Goal: Information Seeking & Learning: Learn about a topic

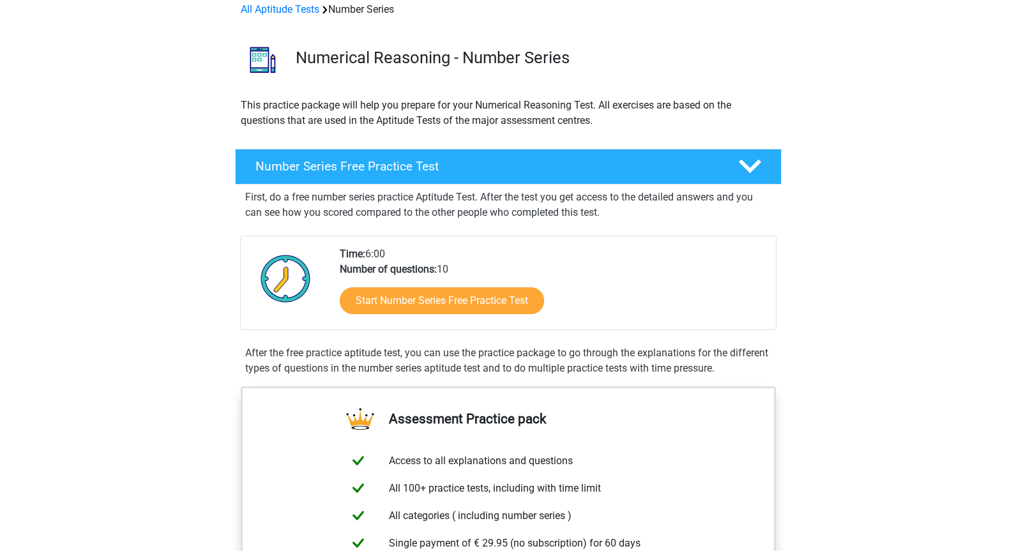
scroll to position [63, 0]
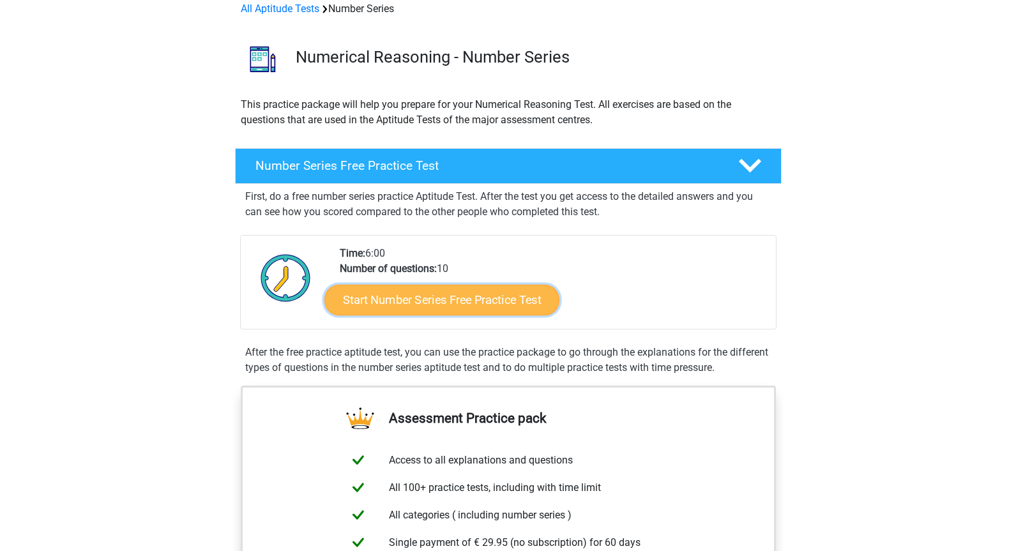
click at [400, 289] on link "Start Number Series Free Practice Test" at bounding box center [441, 299] width 235 height 31
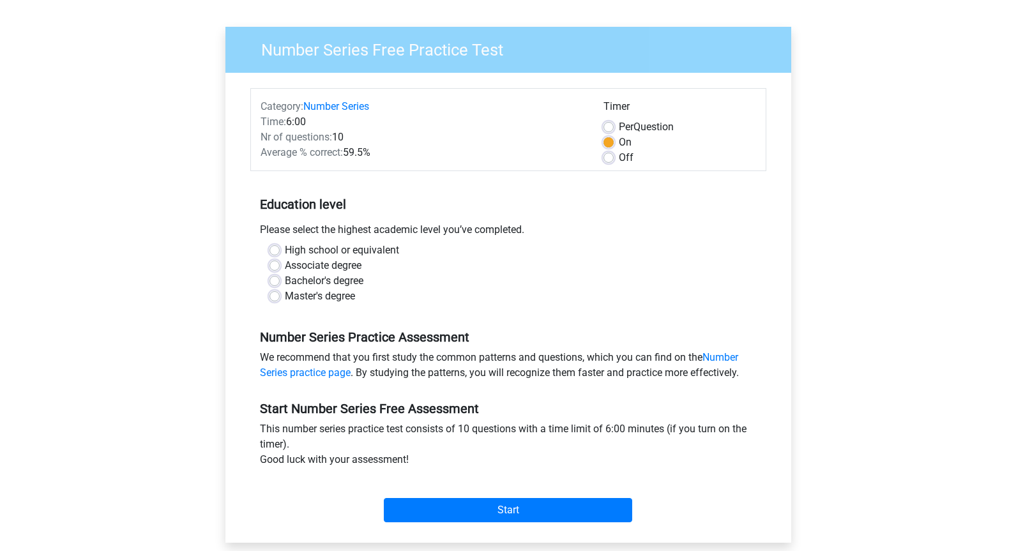
scroll to position [80, 0]
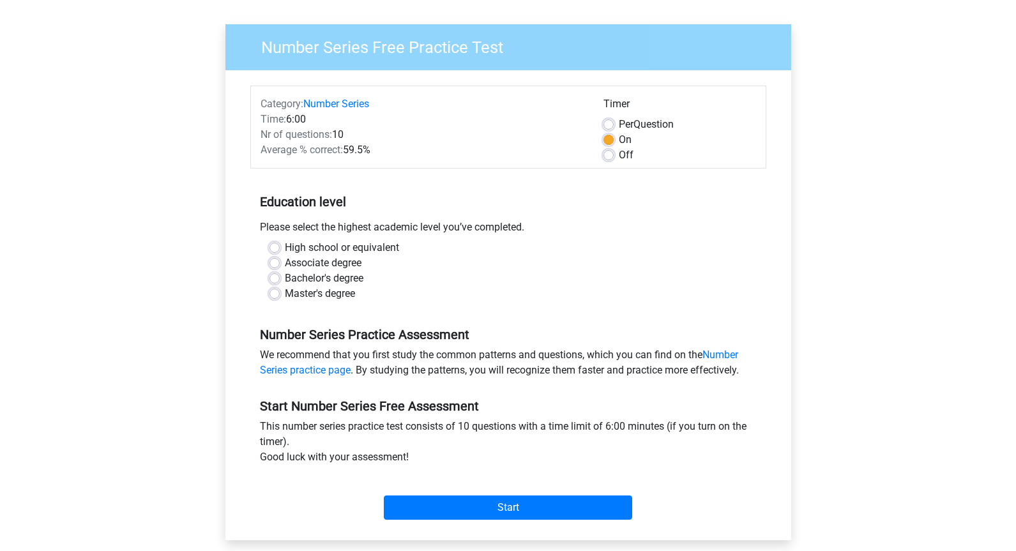
click at [285, 292] on label "Master's degree" at bounding box center [320, 293] width 70 height 15
click at [271, 292] on input "Master's degree" at bounding box center [274, 292] width 10 height 13
radio input "true"
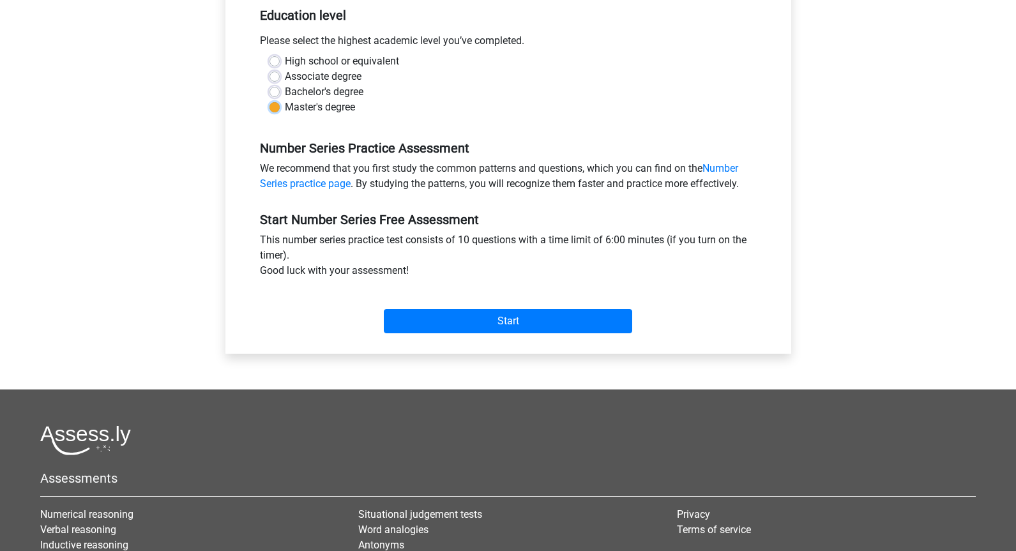
scroll to position [268, 0]
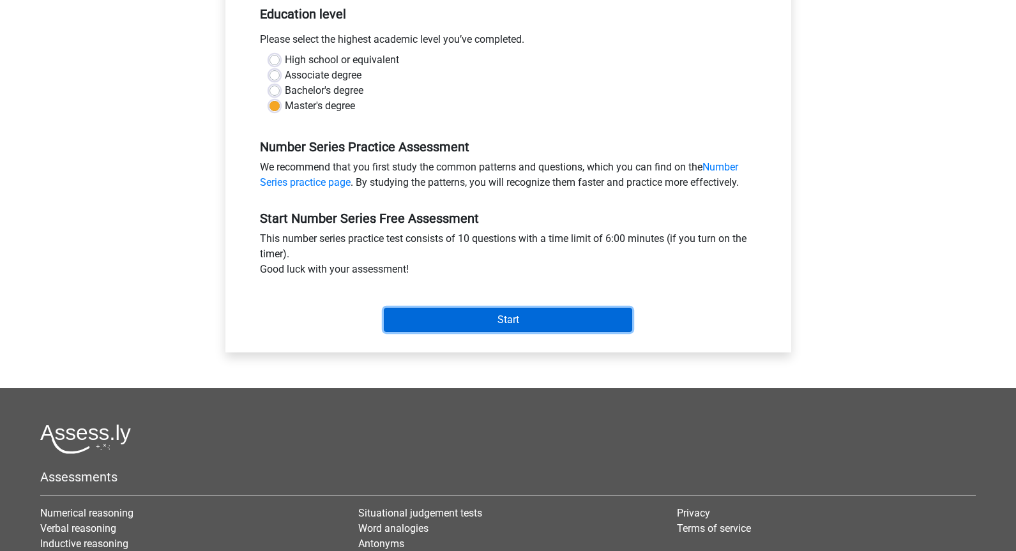
click at [446, 314] on input "Start" at bounding box center [508, 320] width 248 height 24
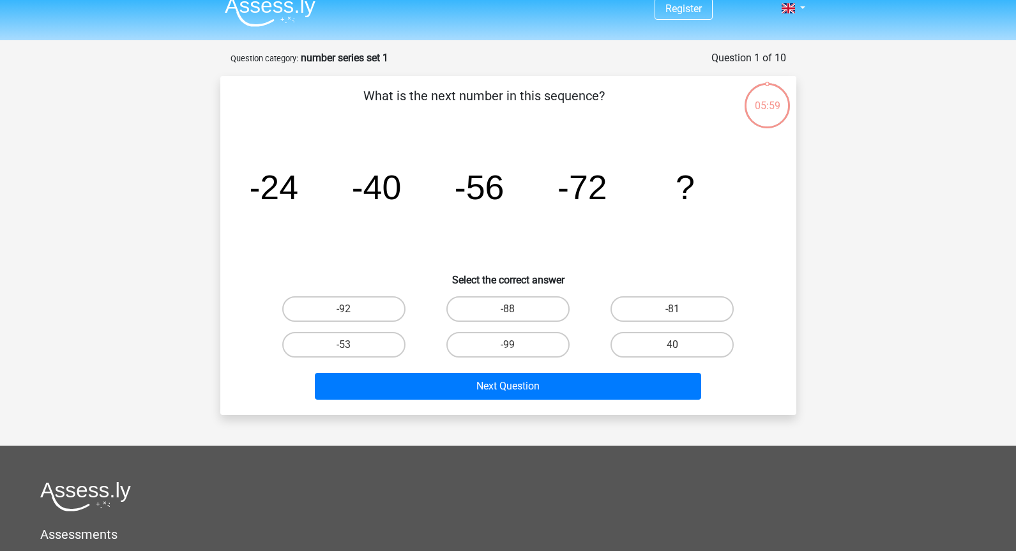
scroll to position [22, 0]
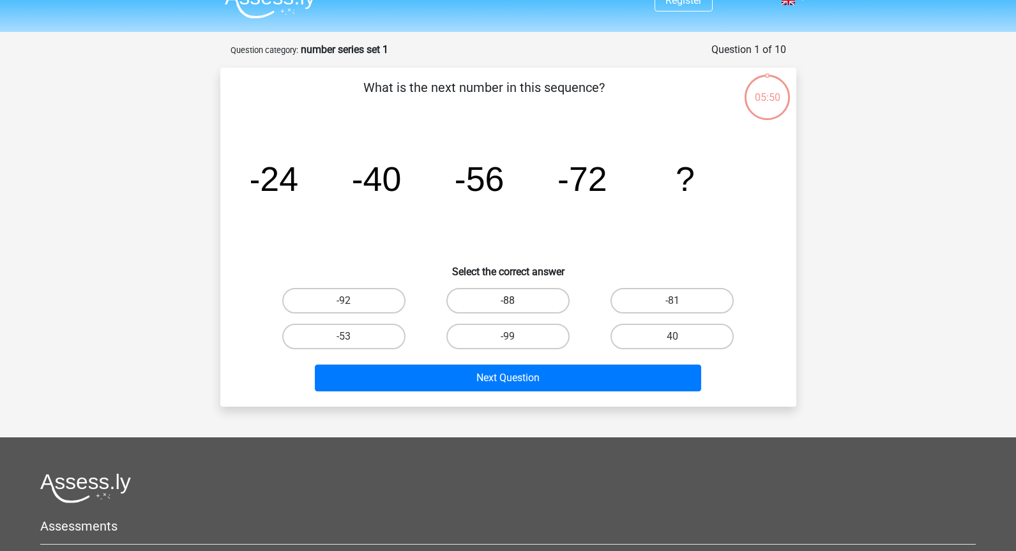
click at [486, 294] on label "-88" at bounding box center [507, 301] width 123 height 26
click at [507, 301] on input "-88" at bounding box center [511, 305] width 8 height 8
radio input "true"
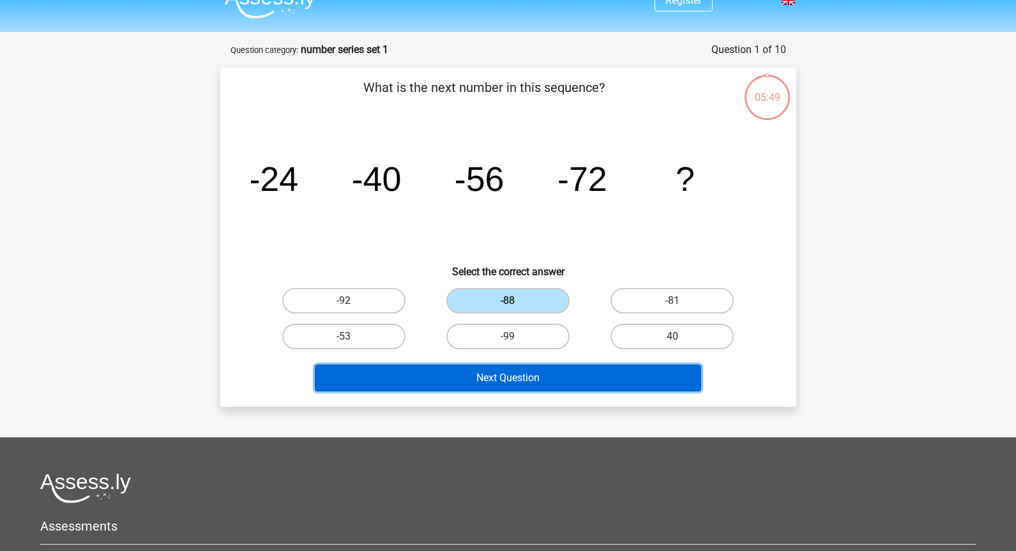
click at [488, 386] on button "Next Question" at bounding box center [508, 377] width 386 height 27
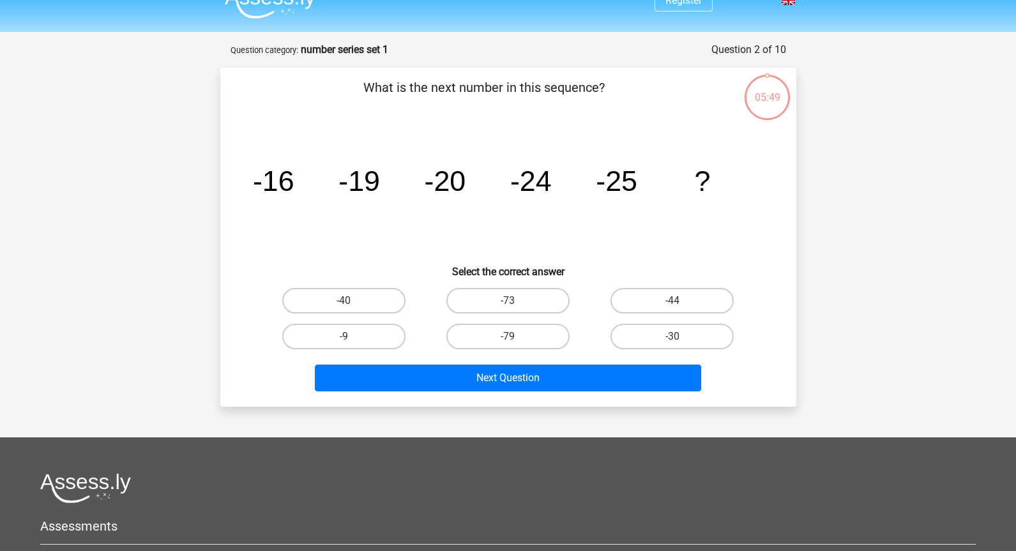
scroll to position [64, 0]
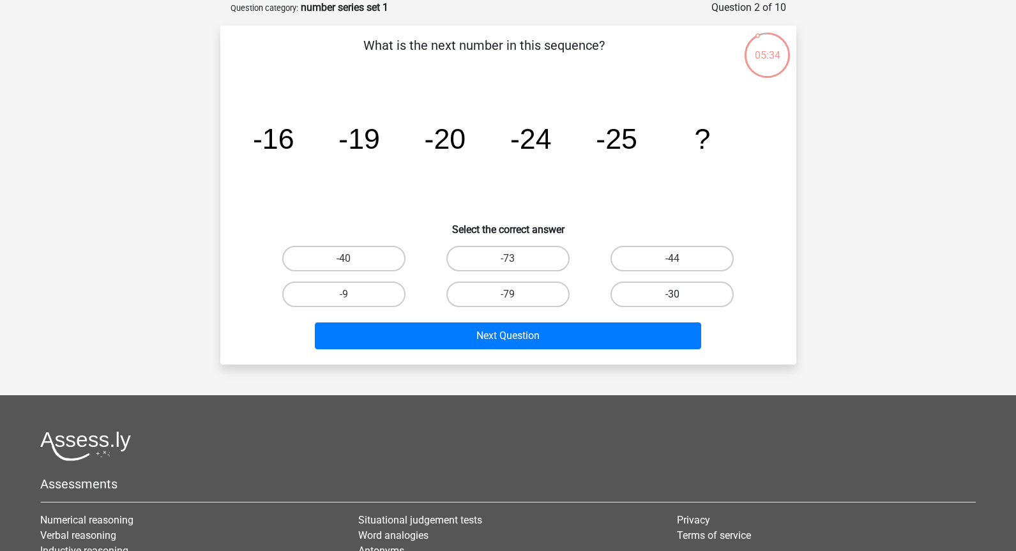
click at [633, 297] on label "-30" at bounding box center [671, 294] width 123 height 26
click at [672, 297] on input "-30" at bounding box center [676, 298] width 8 height 8
radio input "true"
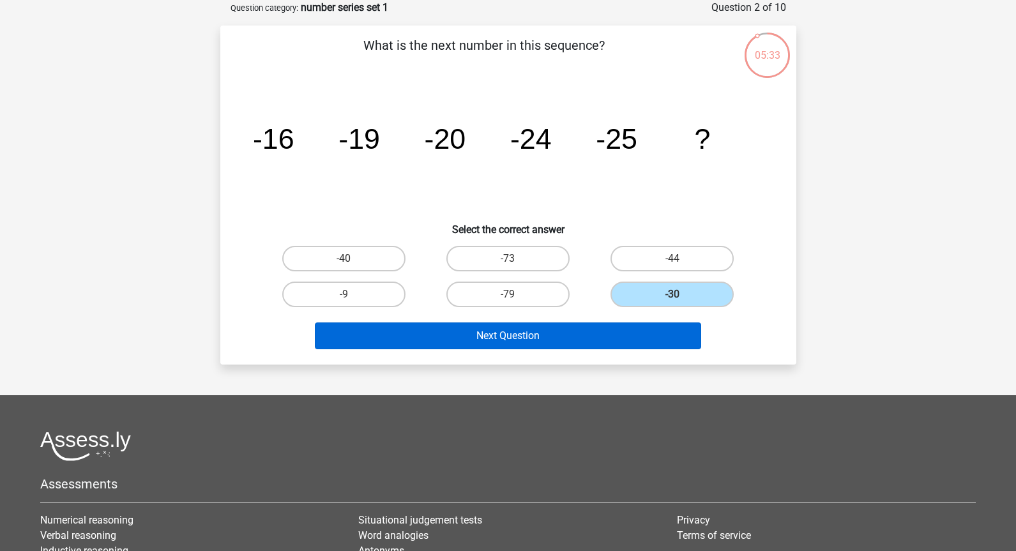
click at [578, 332] on button "Next Question" at bounding box center [508, 335] width 386 height 27
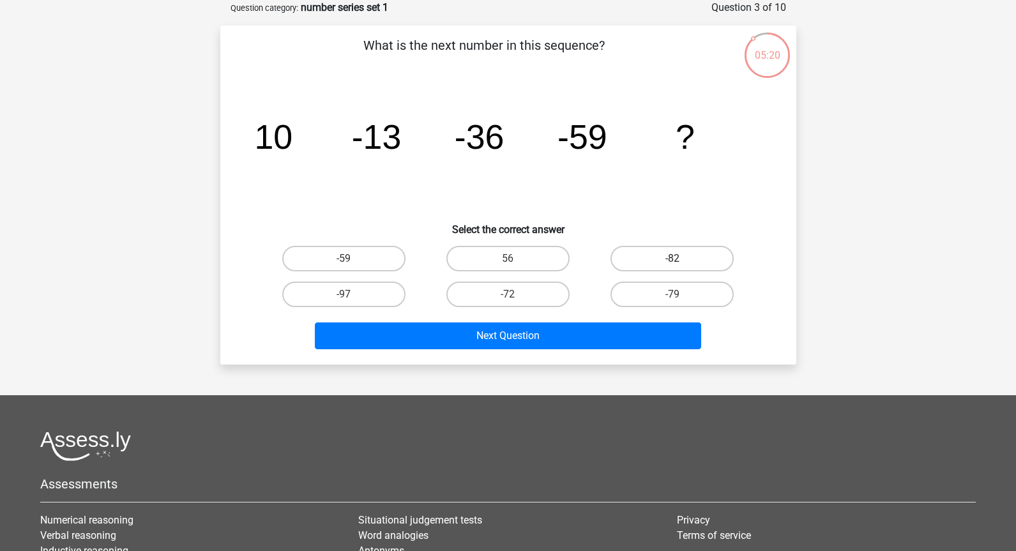
click at [643, 254] on label "-82" at bounding box center [671, 259] width 123 height 26
click at [672, 259] on input "-82" at bounding box center [676, 263] width 8 height 8
radio input "true"
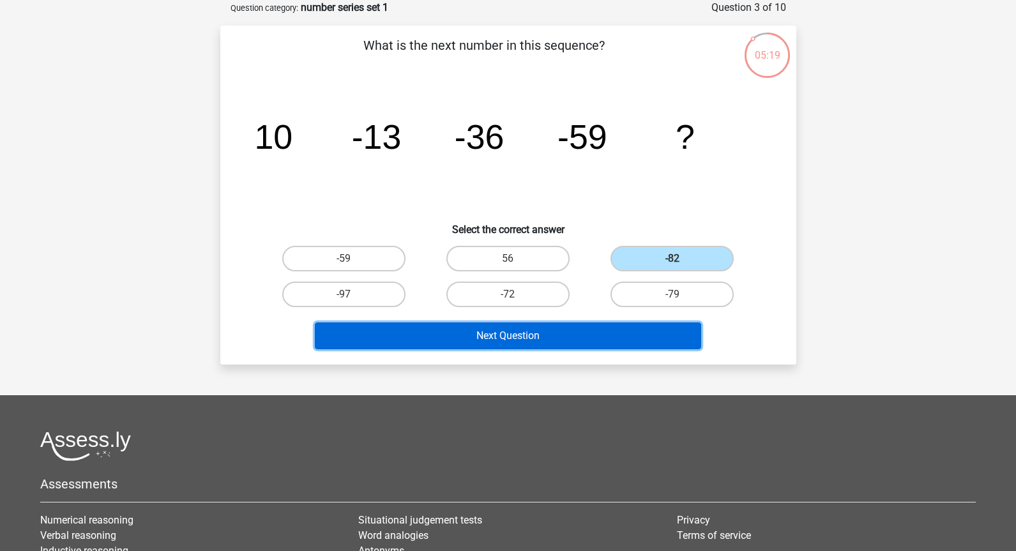
click at [570, 327] on button "Next Question" at bounding box center [508, 335] width 386 height 27
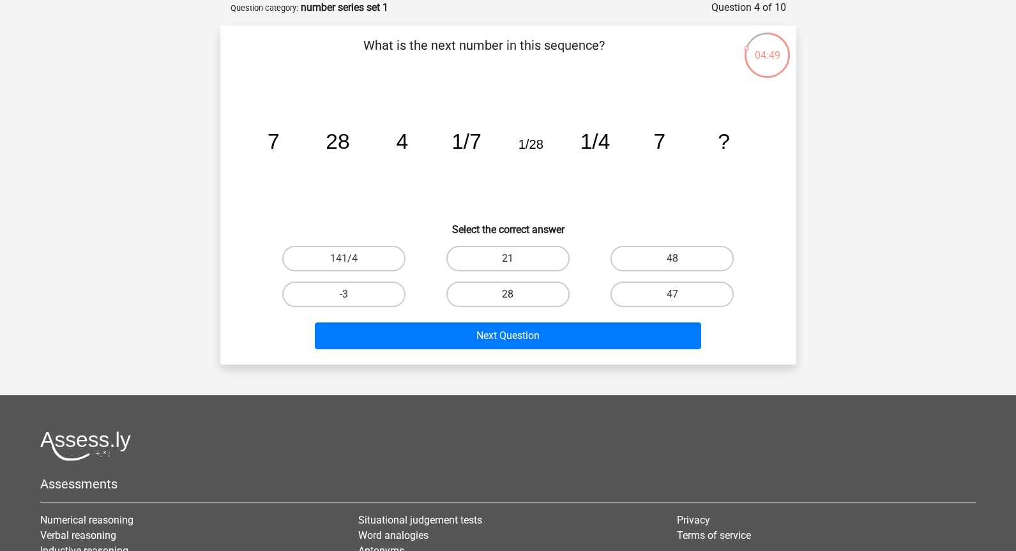
click at [500, 298] on label "28" at bounding box center [507, 294] width 123 height 26
click at [507, 298] on input "28" at bounding box center [511, 298] width 8 height 8
radio input "true"
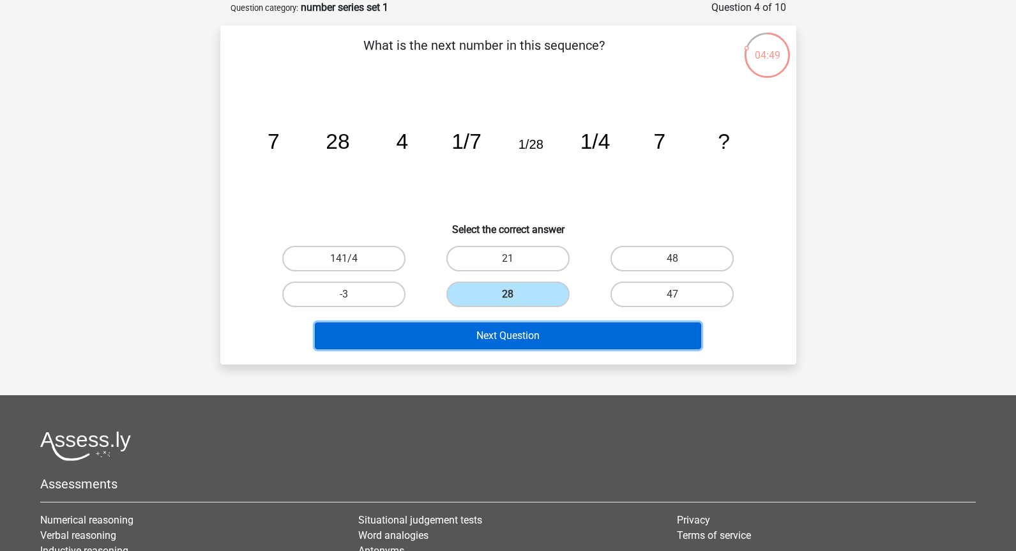
click at [487, 341] on button "Next Question" at bounding box center [508, 335] width 386 height 27
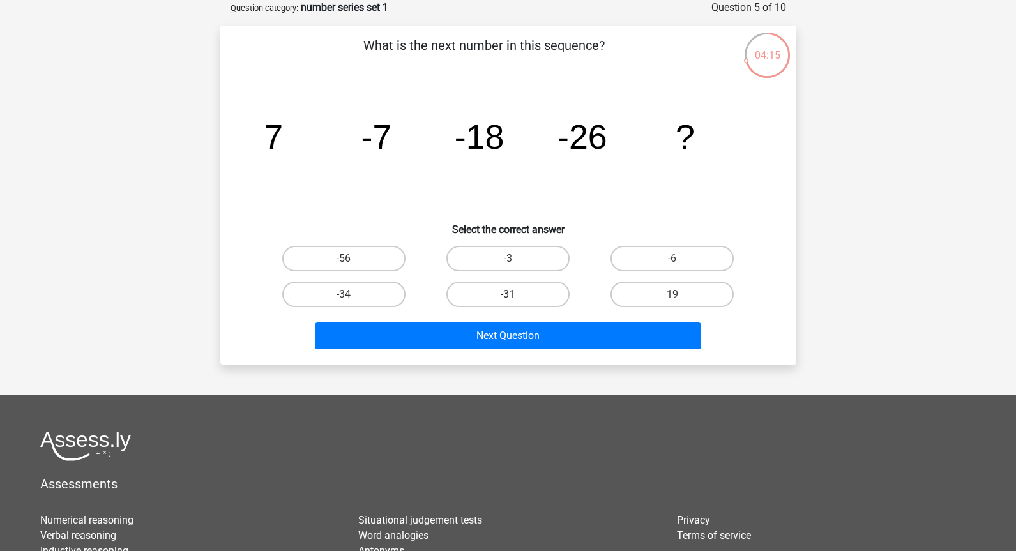
click at [500, 294] on label "-31" at bounding box center [507, 294] width 123 height 26
click at [507, 294] on input "-31" at bounding box center [511, 298] width 8 height 8
radio input "true"
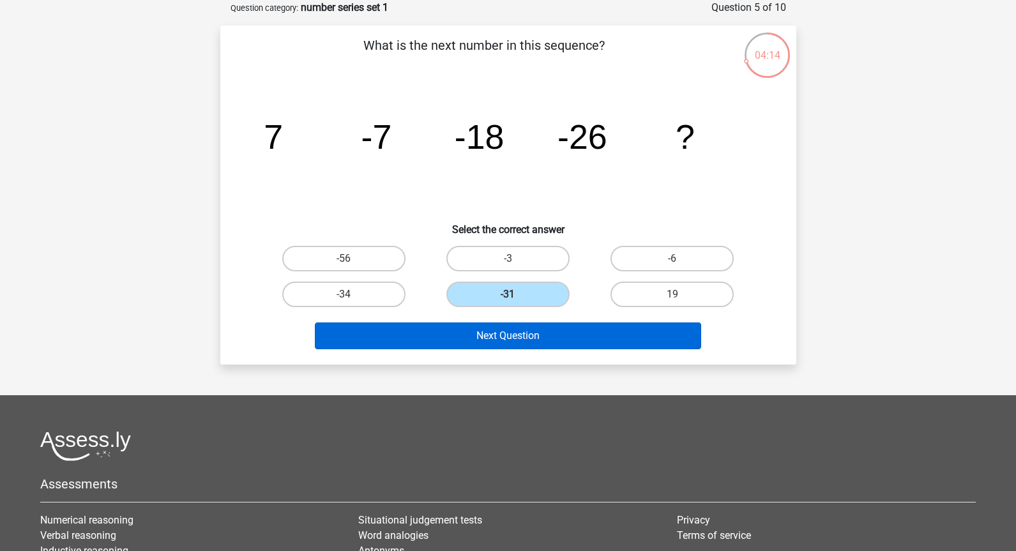
click at [491, 324] on button "Next Question" at bounding box center [508, 335] width 386 height 27
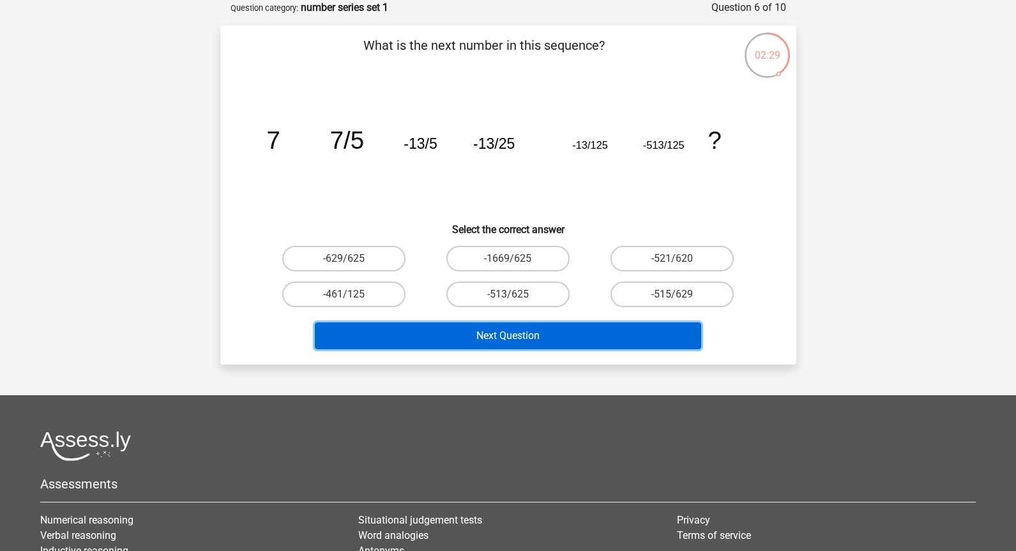
click at [372, 331] on button "Next Question" at bounding box center [508, 335] width 386 height 27
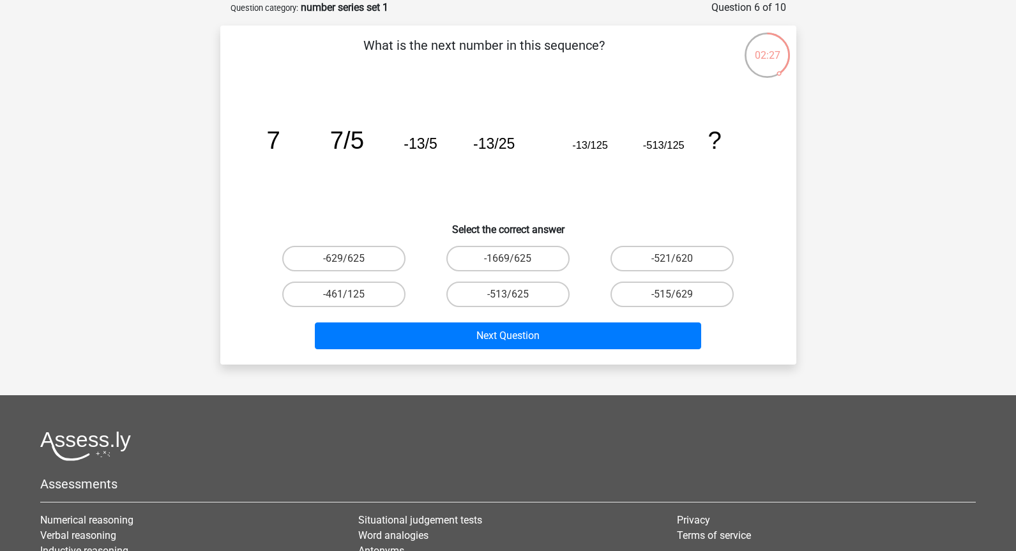
click at [439, 243] on div "-1669/625" at bounding box center [508, 259] width 164 height 36
click at [377, 303] on label "-461/125" at bounding box center [343, 294] width 123 height 26
click at [352, 303] on input "-461/125" at bounding box center [347, 298] width 8 height 8
radio input "true"
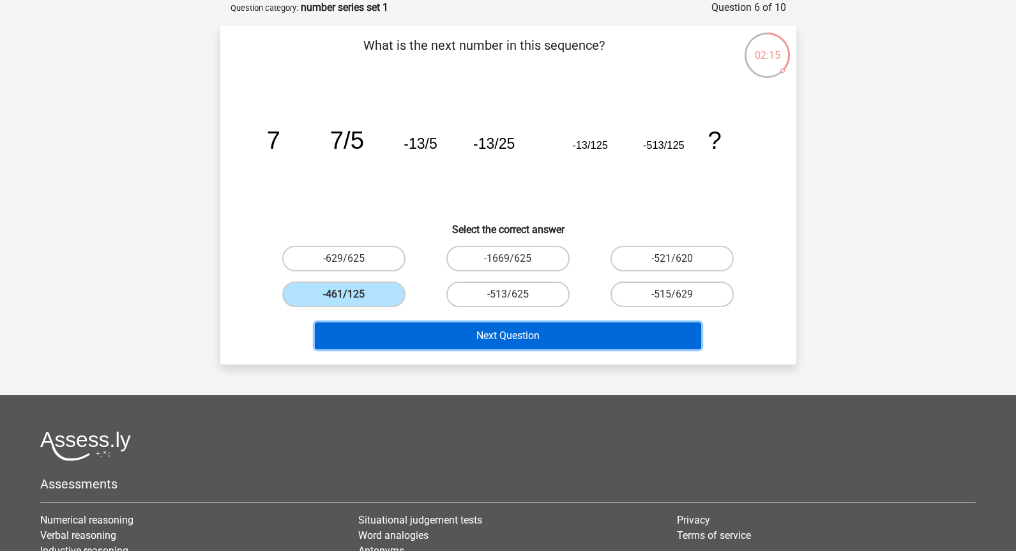
click at [384, 334] on button "Next Question" at bounding box center [508, 335] width 386 height 27
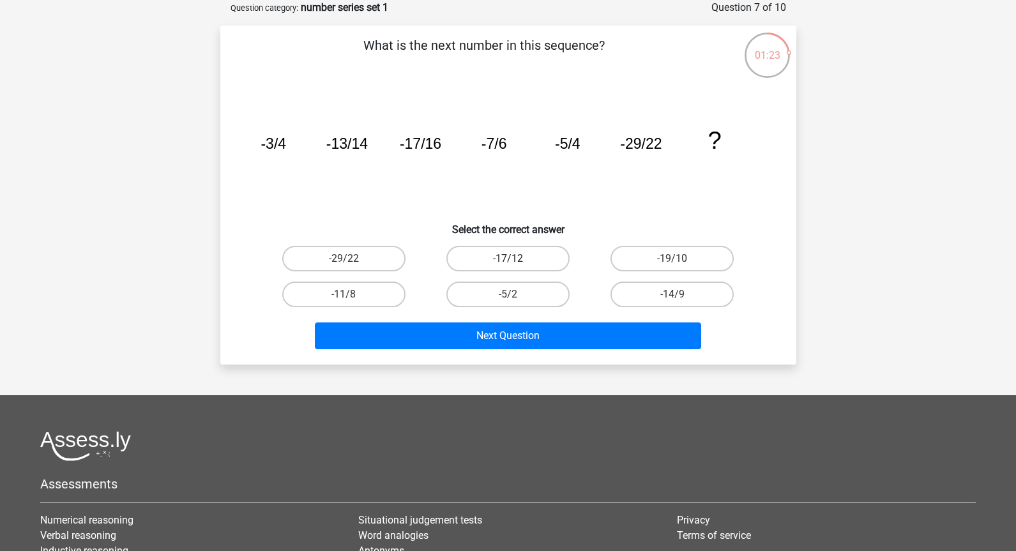
click at [497, 257] on label "-17/12" at bounding box center [507, 259] width 123 height 26
click at [507, 259] on input "-17/12" at bounding box center [511, 263] width 8 height 8
radio input "true"
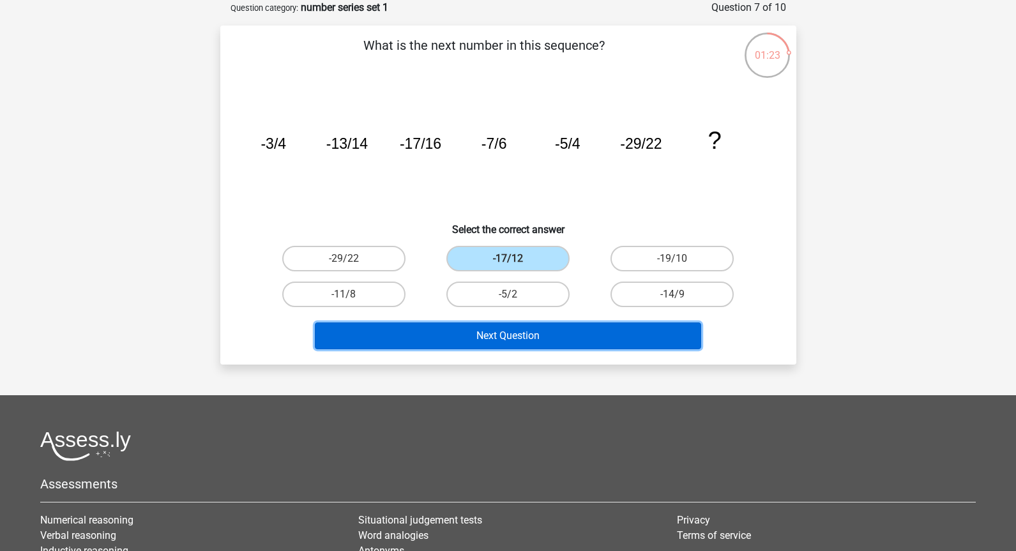
click at [487, 335] on button "Next Question" at bounding box center [508, 335] width 386 height 27
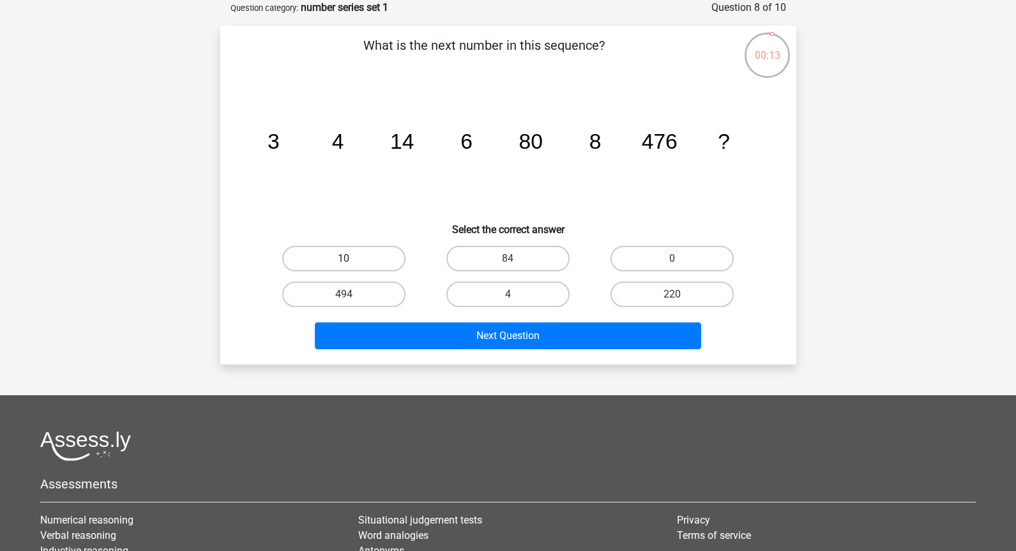
click at [401, 261] on label "10" at bounding box center [343, 259] width 123 height 26
click at [352, 261] on input "10" at bounding box center [347, 263] width 8 height 8
radio input "true"
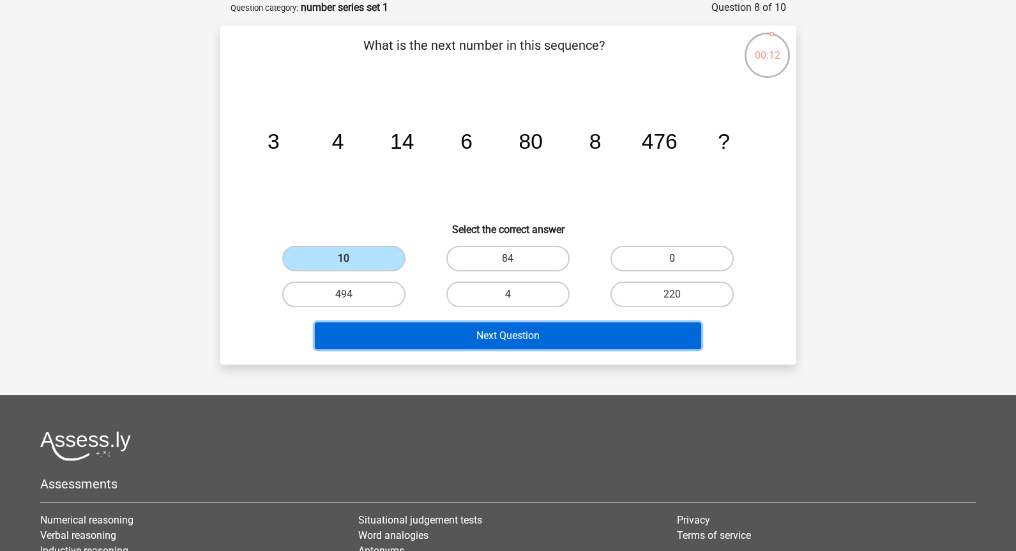
click at [428, 340] on button "Next Question" at bounding box center [508, 335] width 386 height 27
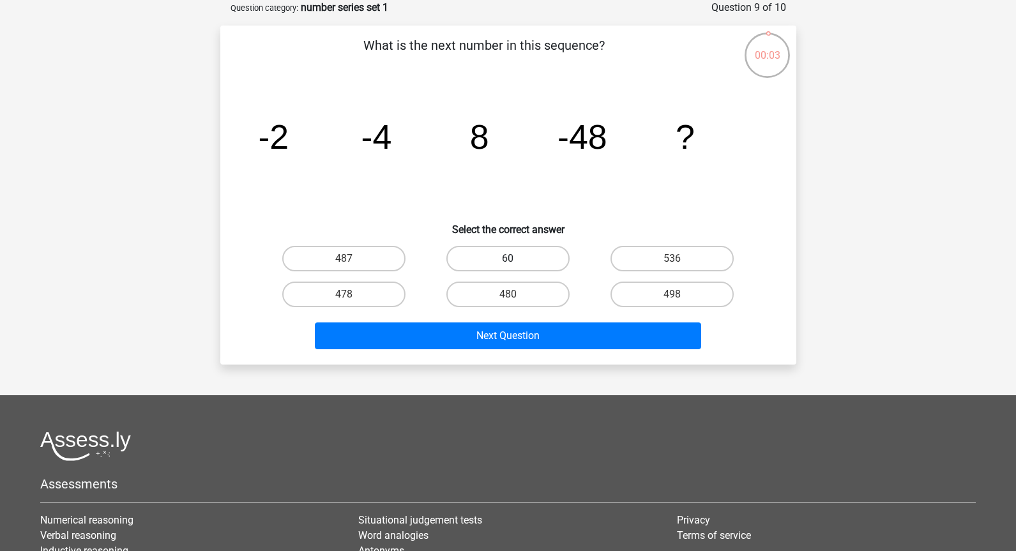
click at [555, 253] on label "60" at bounding box center [507, 259] width 123 height 26
click at [516, 259] on input "60" at bounding box center [511, 263] width 8 height 8
radio input "true"
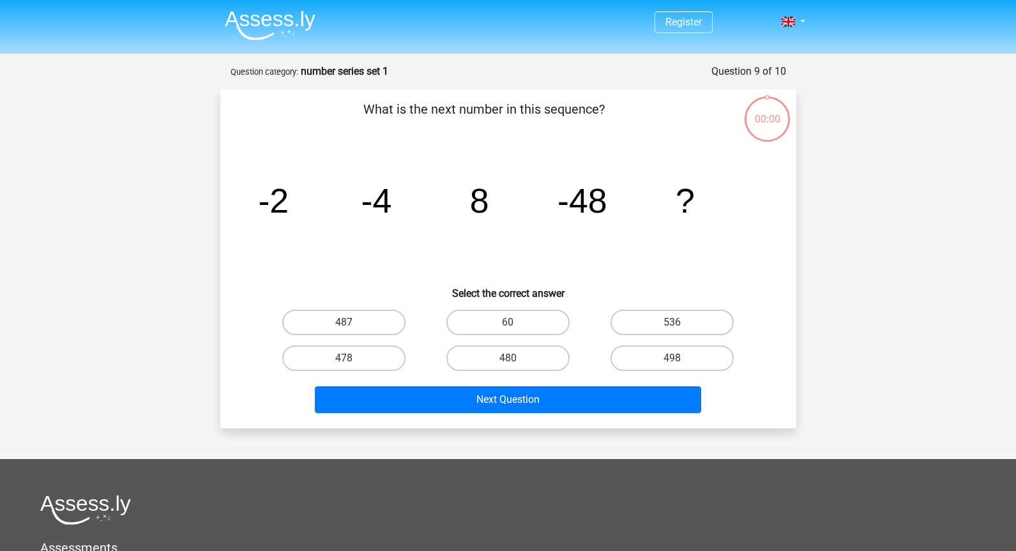
scroll to position [64, 0]
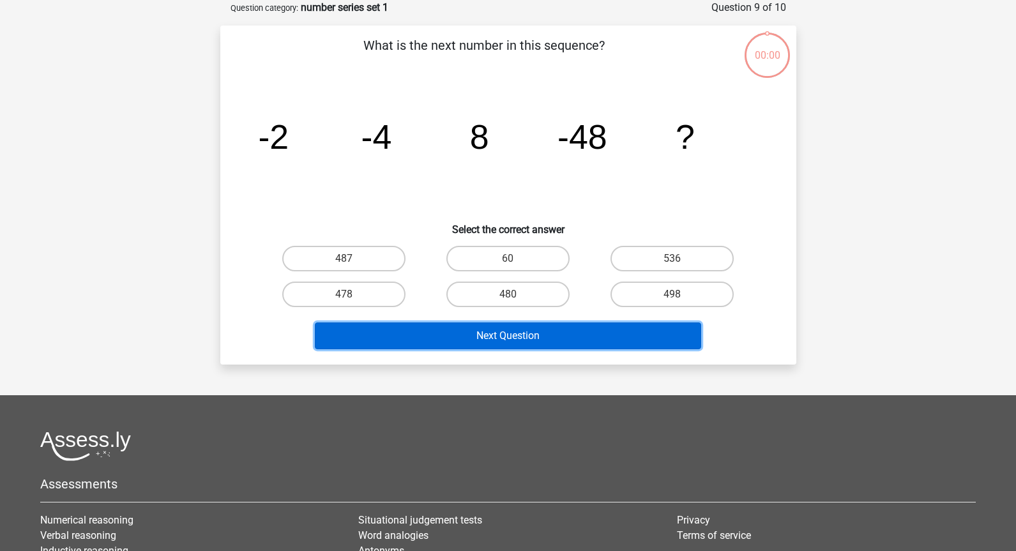
click at [487, 329] on button "Next Question" at bounding box center [508, 335] width 386 height 27
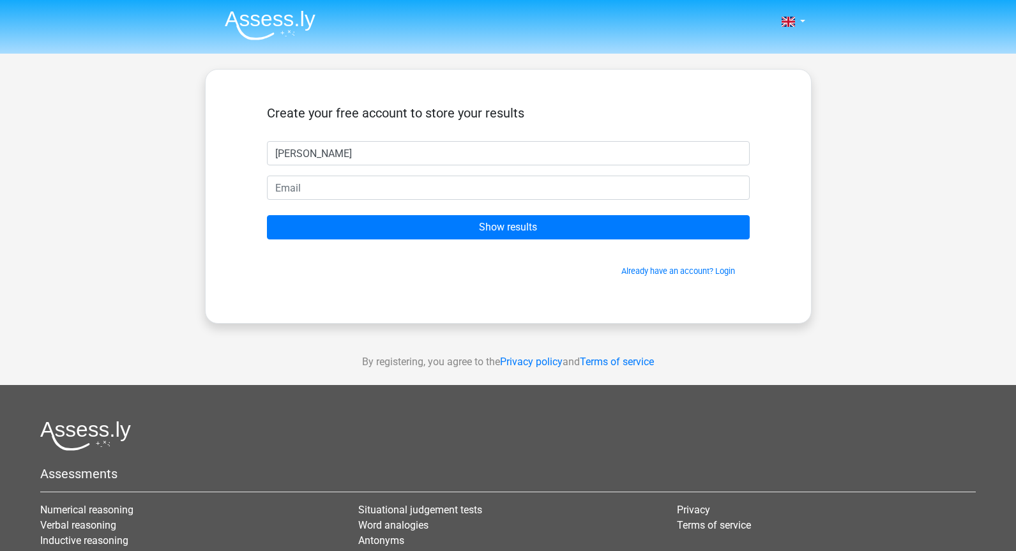
type input "[PERSON_NAME]"
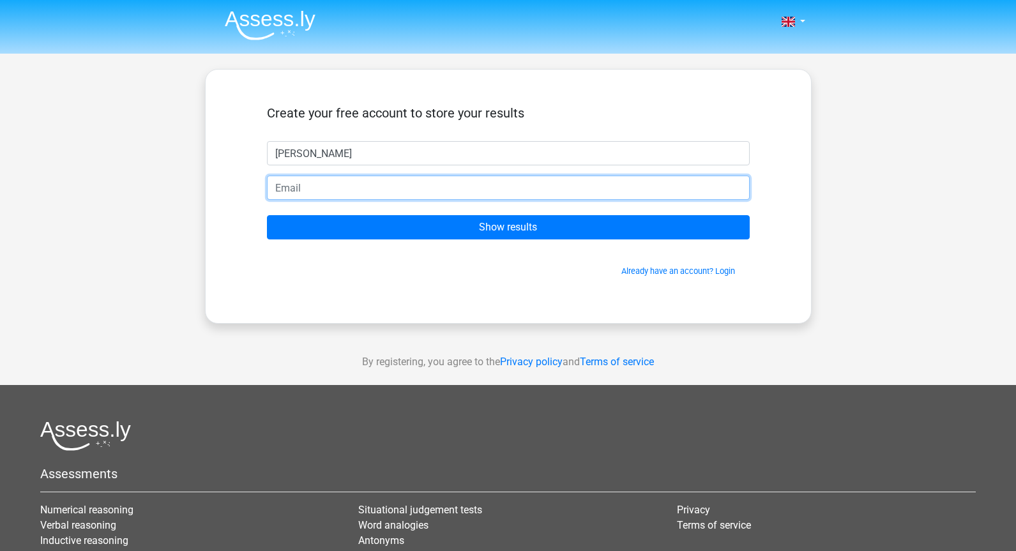
type input "[PERSON_NAME][EMAIL_ADDRESS][PERSON_NAME][DOMAIN_NAME]"
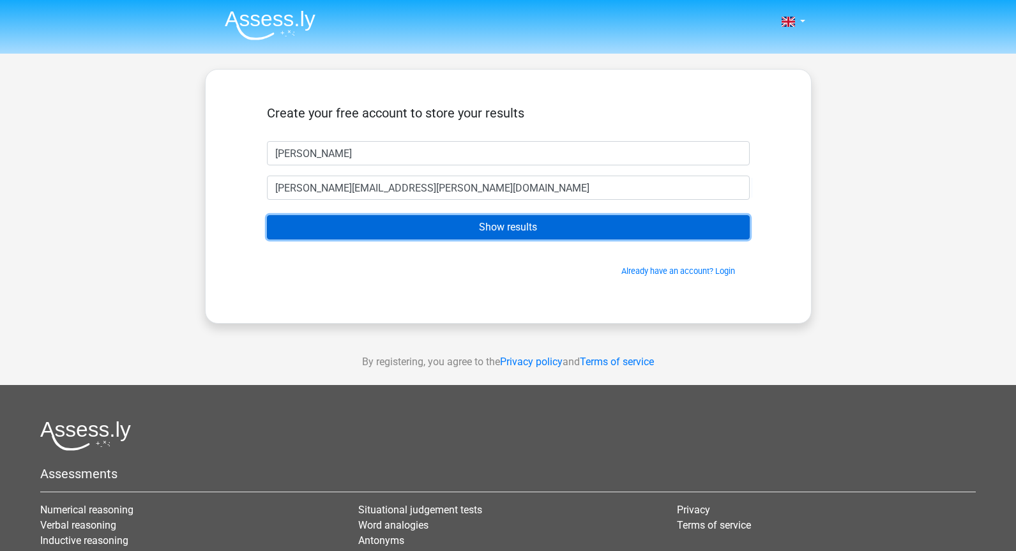
click at [358, 222] on input "Show results" at bounding box center [508, 227] width 483 height 24
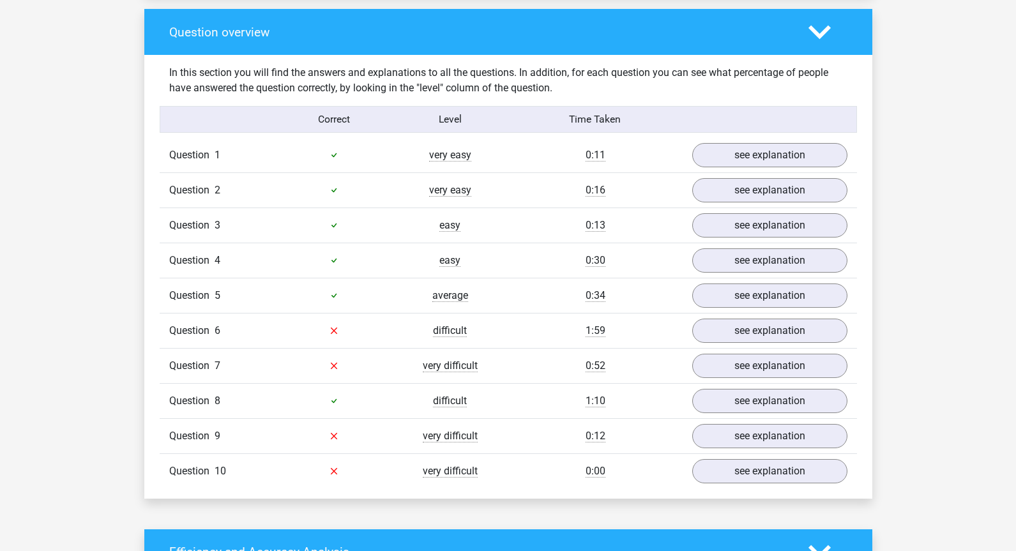
scroll to position [940, 0]
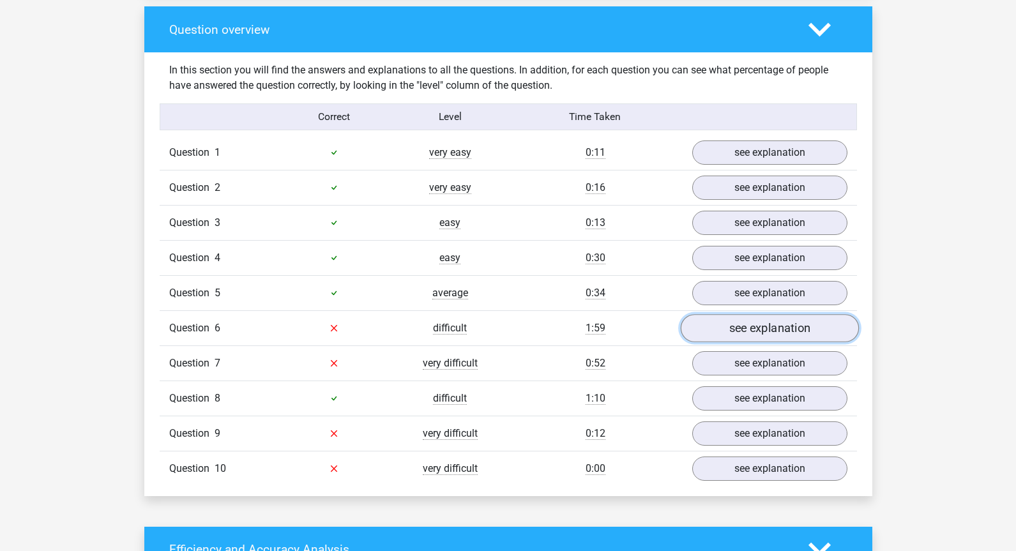
click at [714, 322] on link "see explanation" at bounding box center [769, 328] width 178 height 28
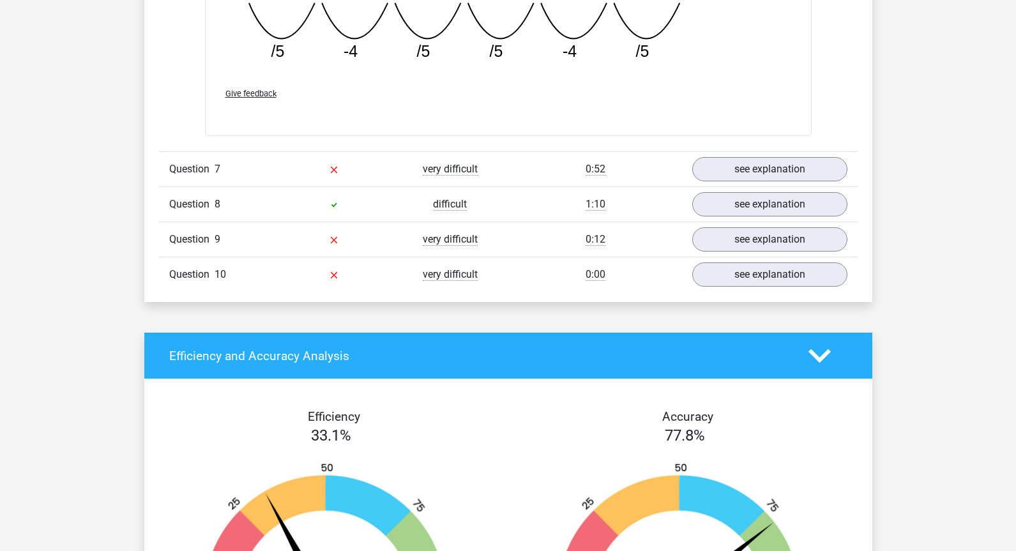
scroll to position [1699, 0]
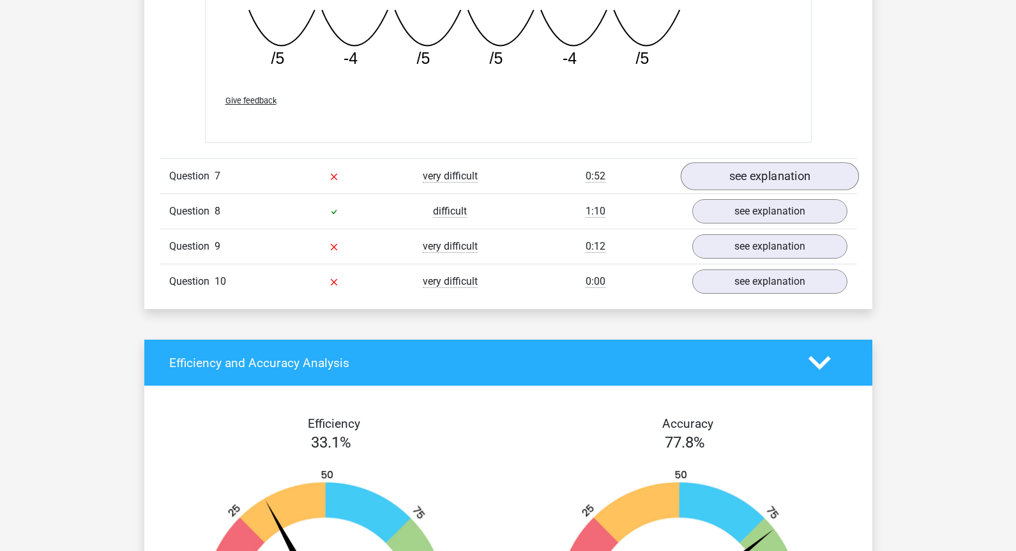
click at [774, 172] on link "see explanation" at bounding box center [769, 177] width 178 height 28
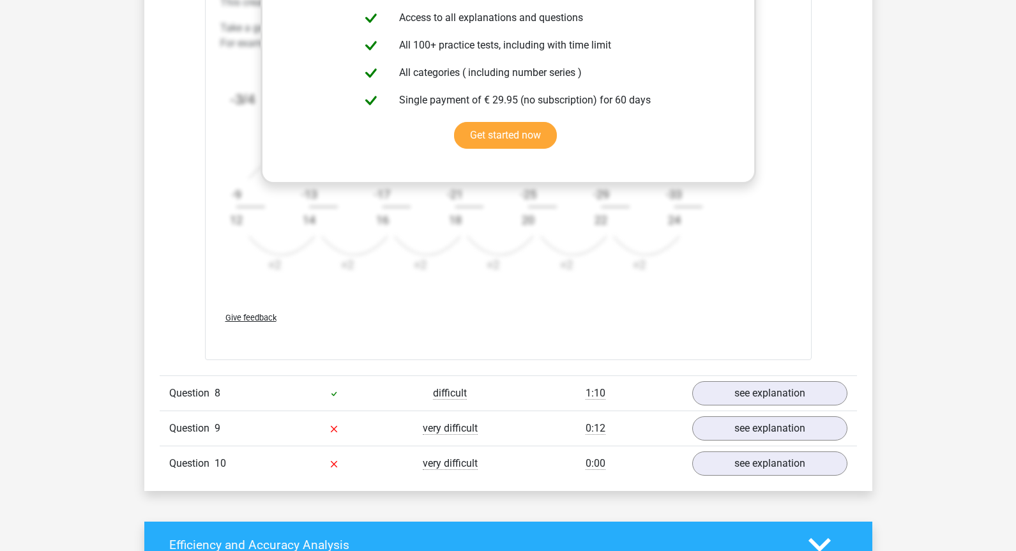
scroll to position [2294, 0]
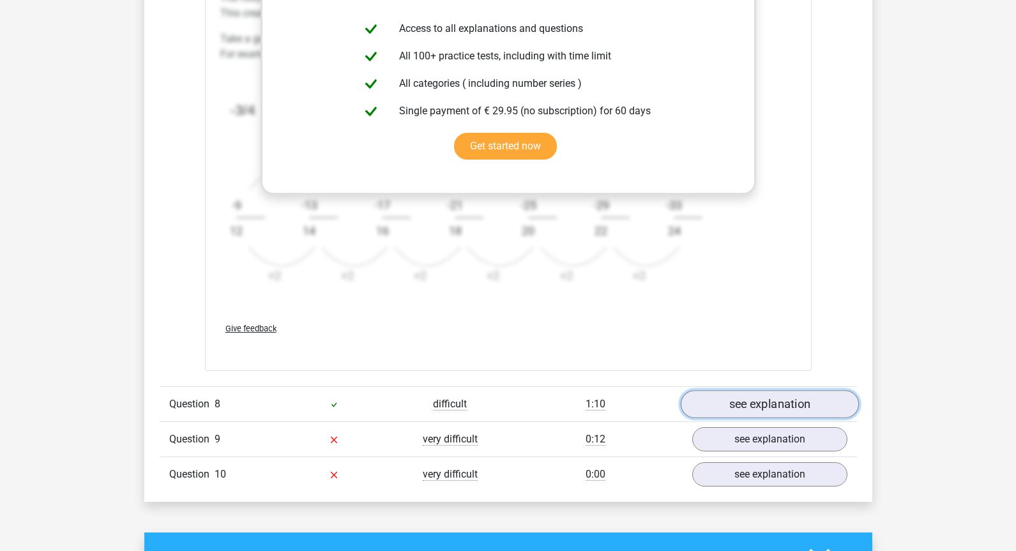
click at [723, 405] on link "see explanation" at bounding box center [769, 404] width 178 height 28
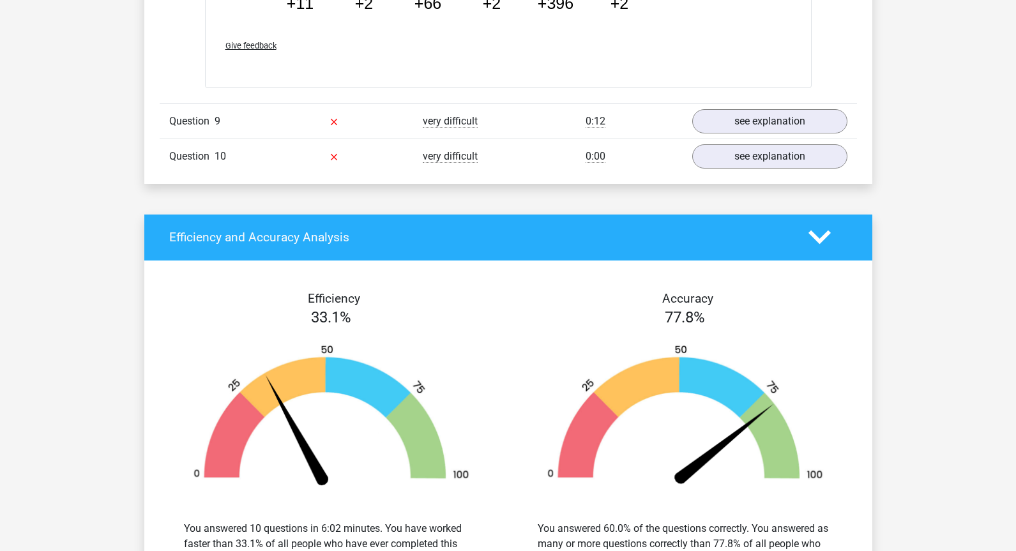
scroll to position [3218, 0]
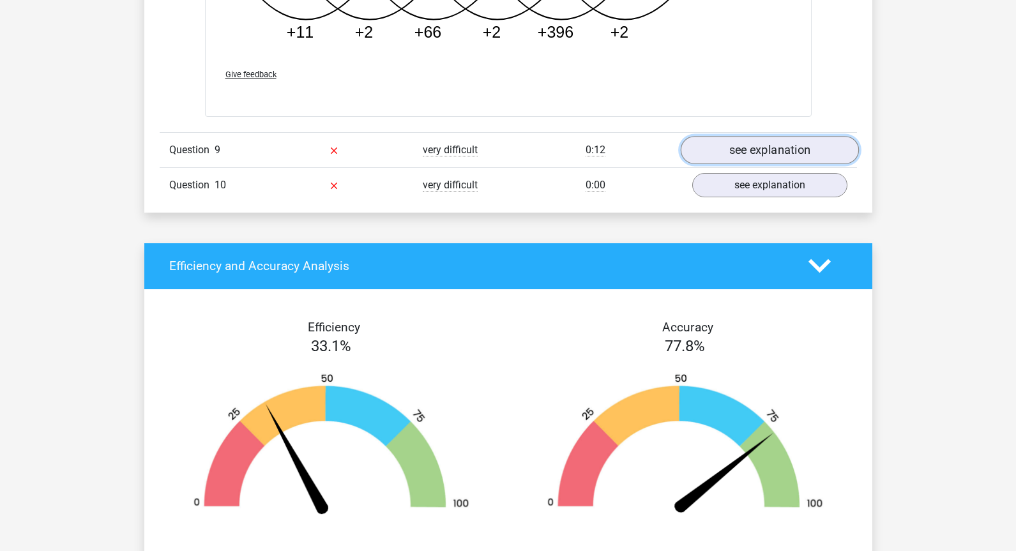
click at [748, 157] on link "see explanation" at bounding box center [769, 150] width 178 height 28
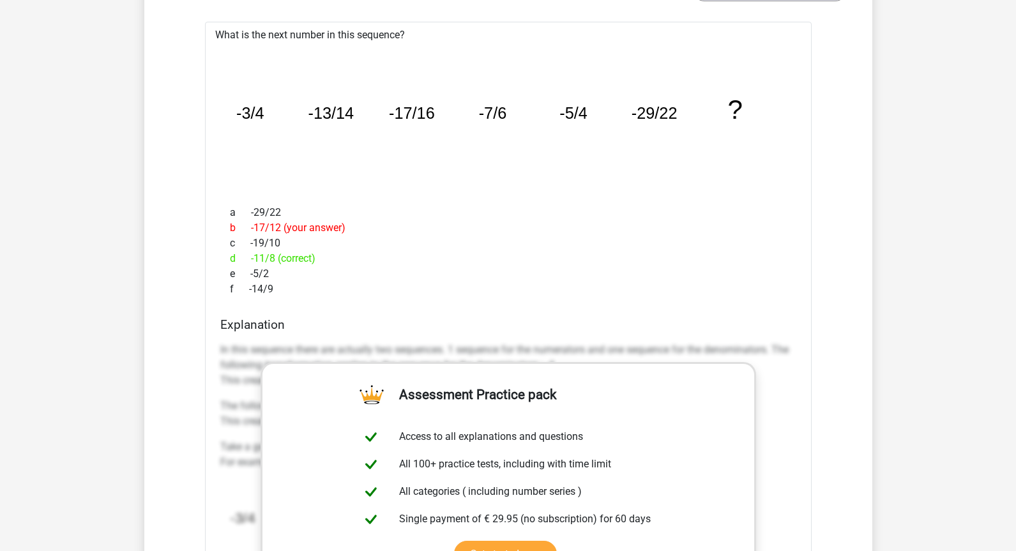
scroll to position [1436, 0]
